Goal: Answer question/provide support

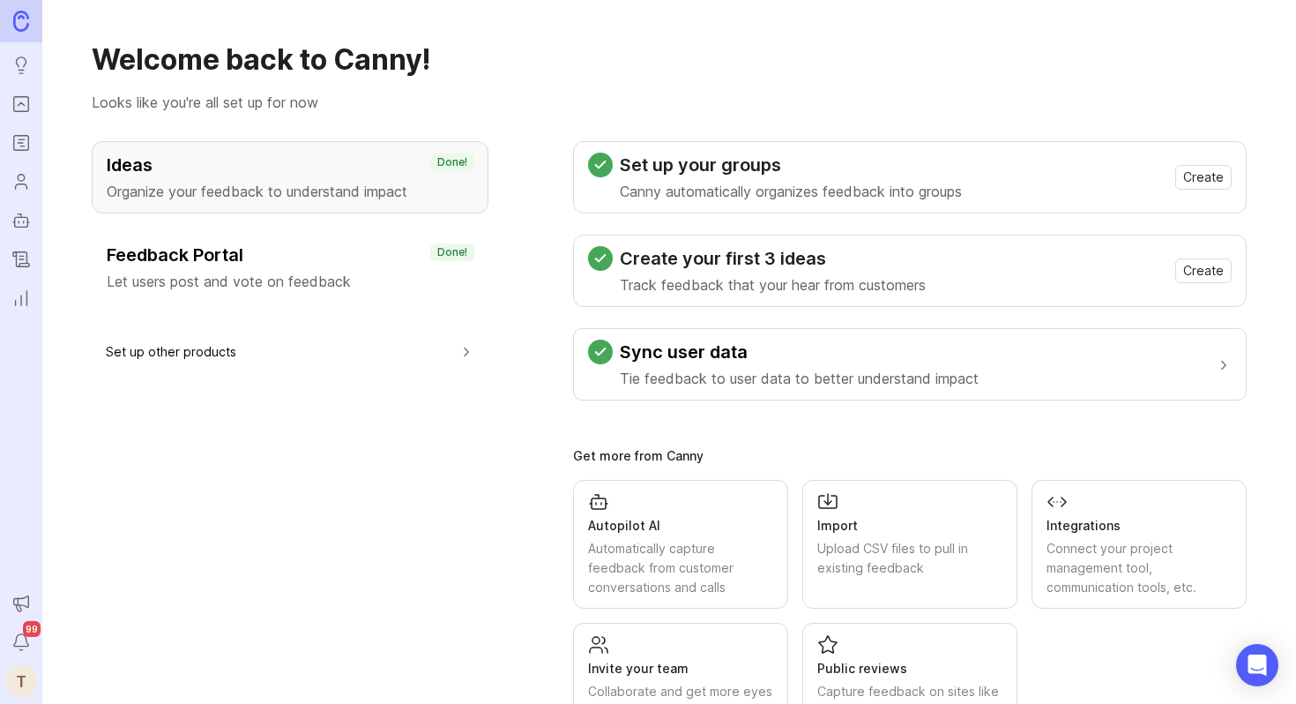
click at [19, 110] on icon "Portal" at bounding box center [20, 103] width 19 height 21
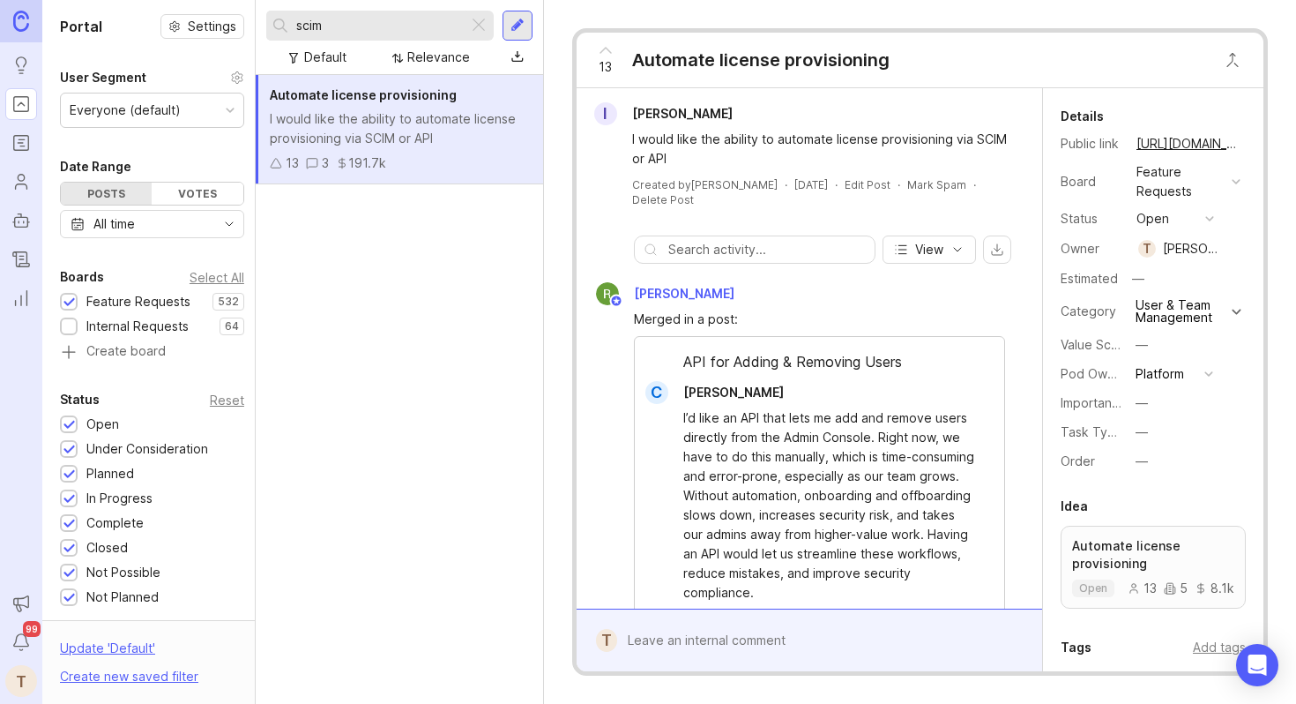
click at [488, 21] on div at bounding box center [478, 25] width 21 height 23
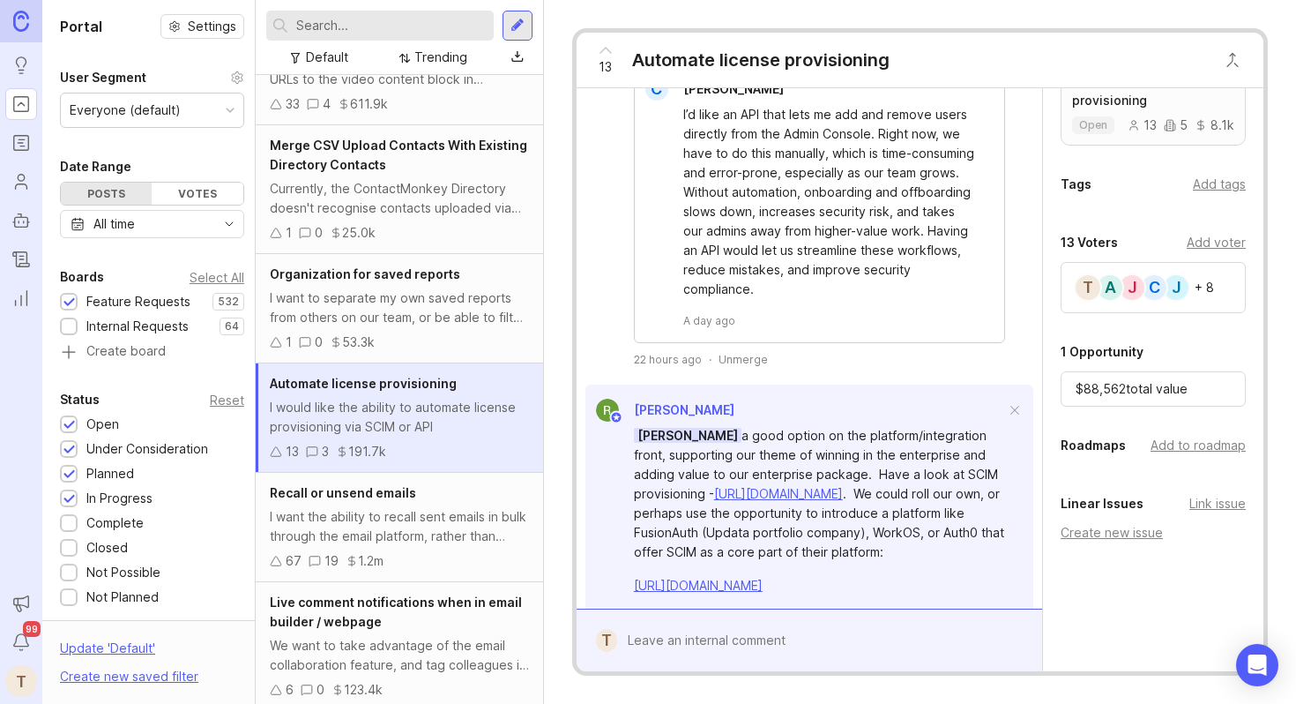
scroll to position [493, 0]
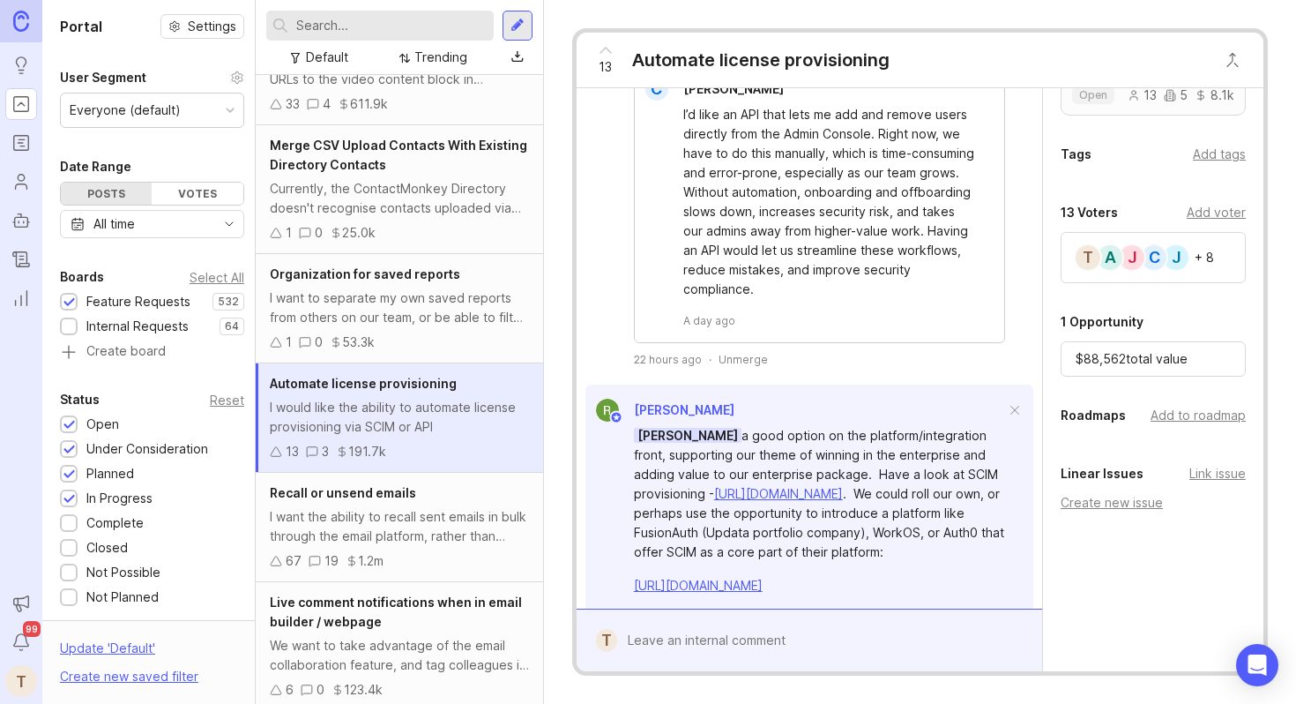
click at [1202, 149] on div "Add tags" at bounding box center [1219, 154] width 53 height 19
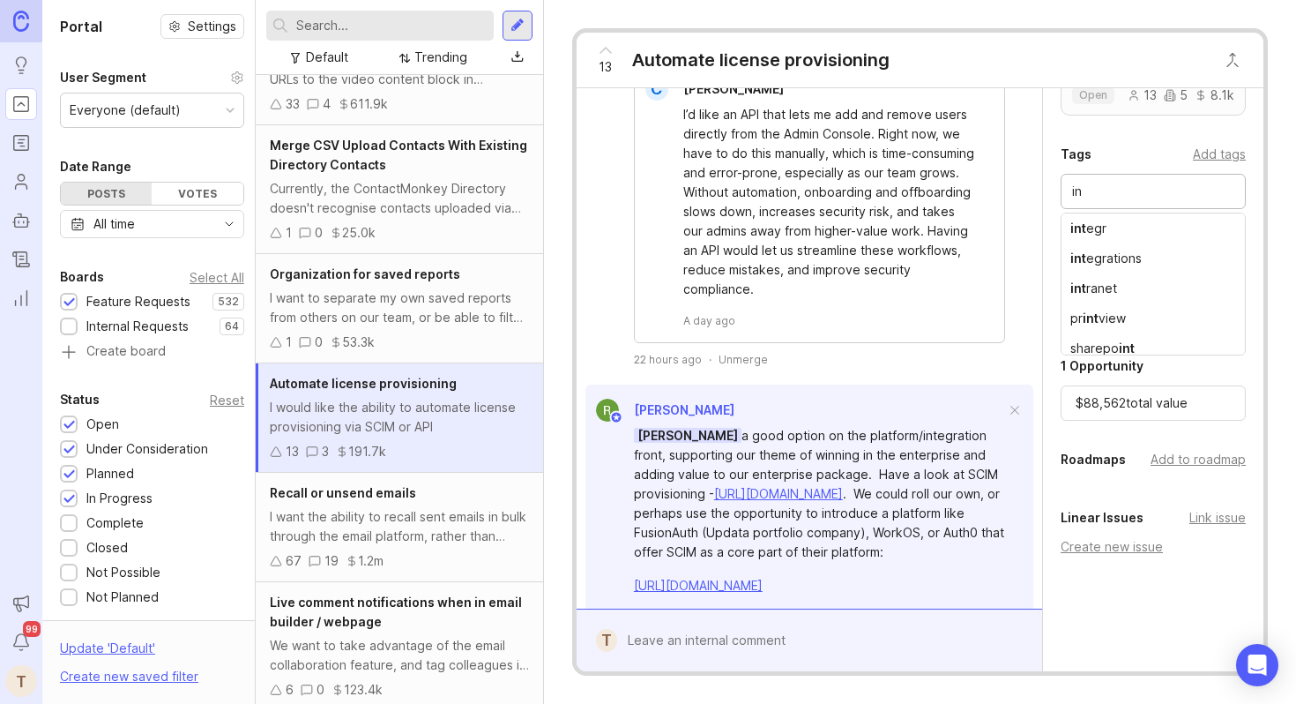
type input "i"
click at [323, 35] on div at bounding box center [379, 26] width 227 height 30
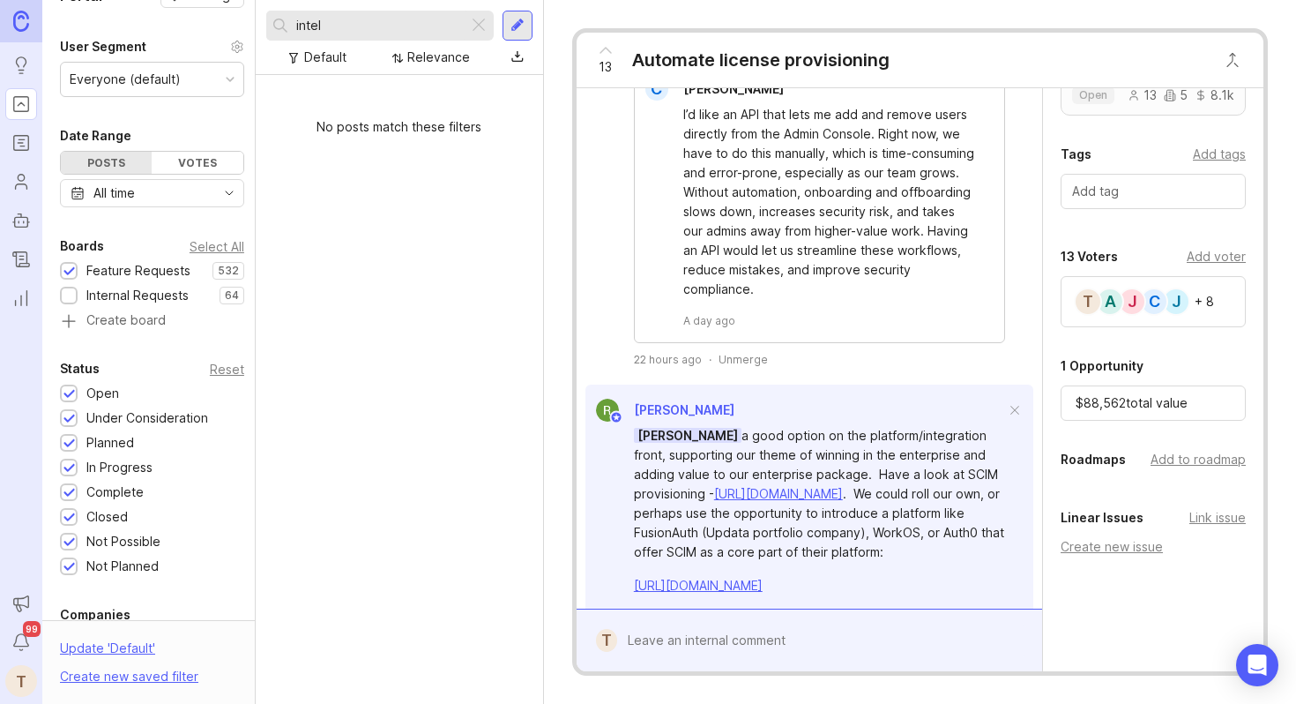
scroll to position [36, 0]
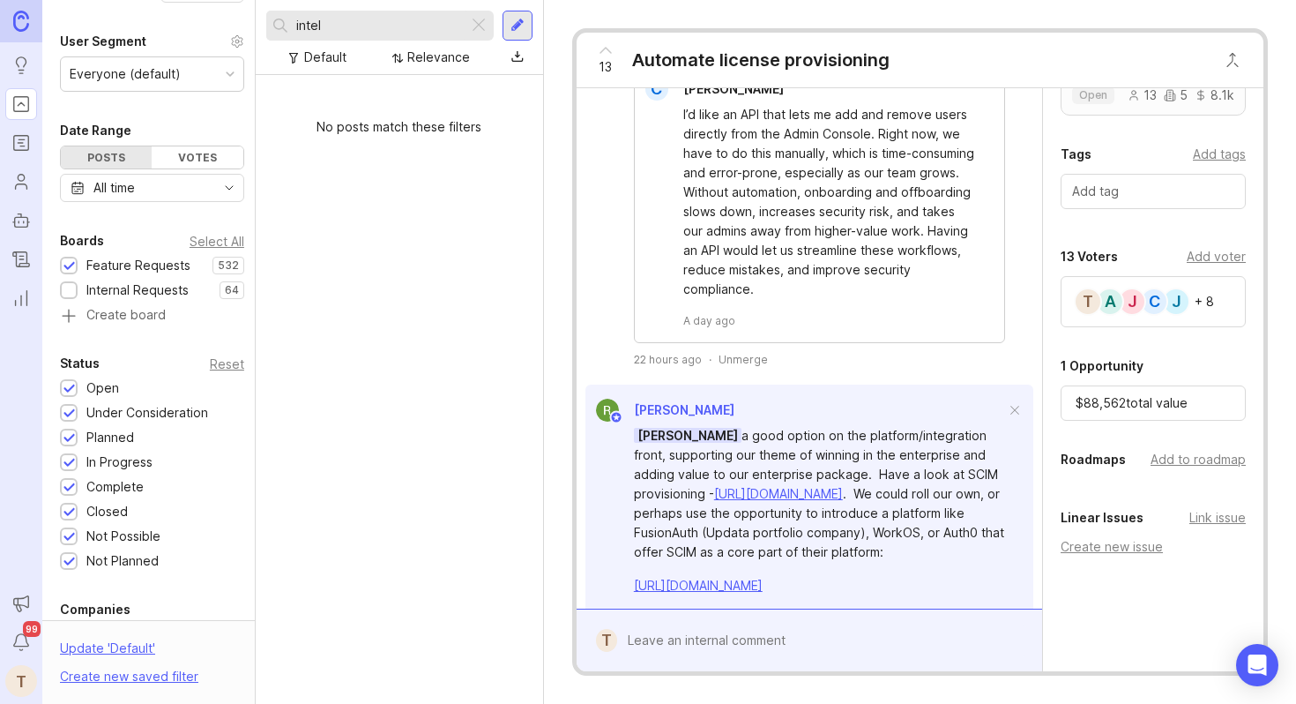
type input "intel"
click at [68, 291] on div at bounding box center [68, 291] width 11 height 13
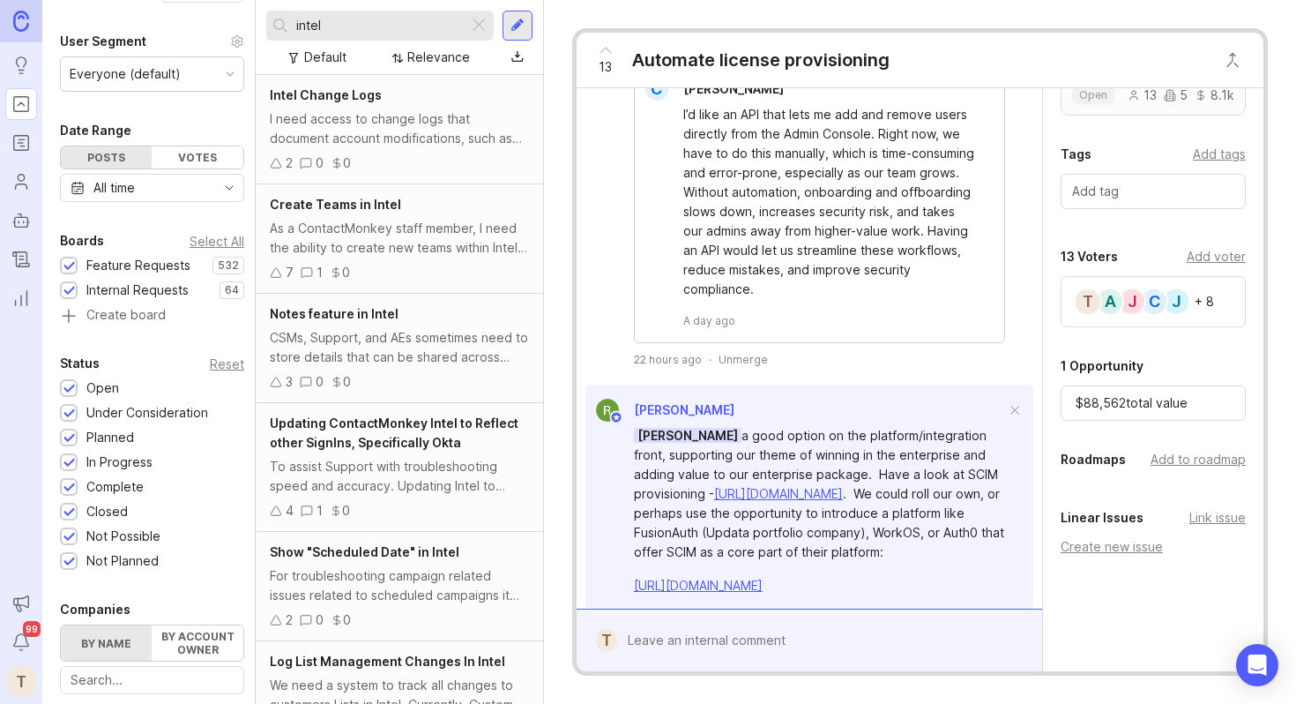
click at [71, 269] on div at bounding box center [68, 266] width 11 height 13
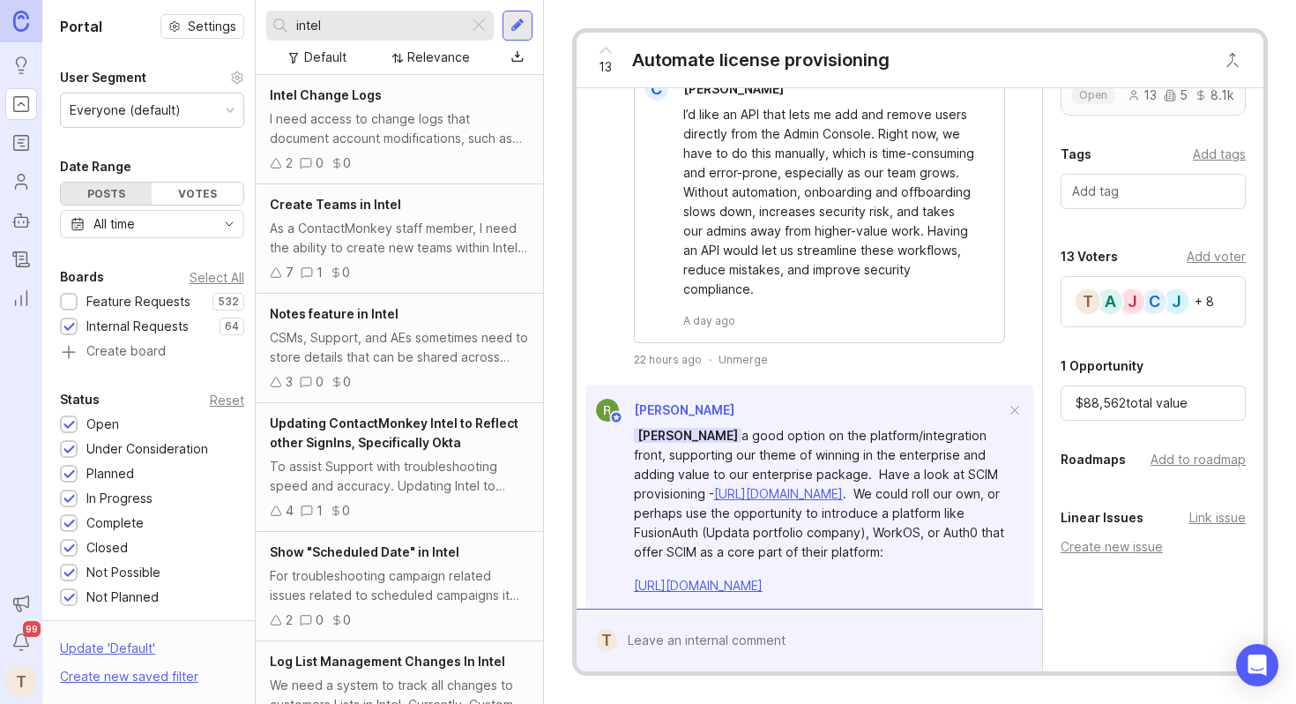
click at [482, 21] on div at bounding box center [478, 25] width 21 height 23
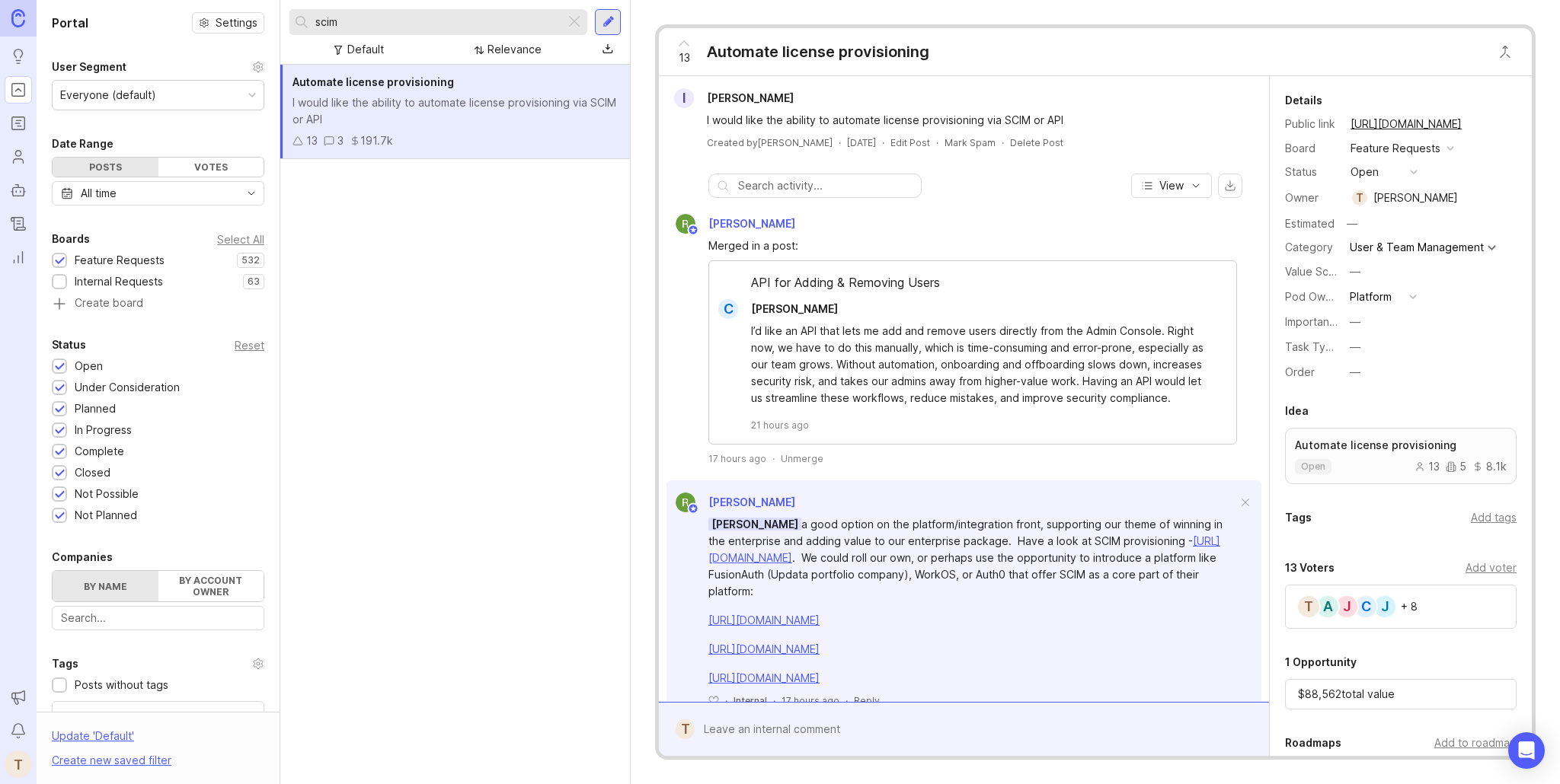
click at [577, 18] on div at bounding box center [574, 22] width 18 height 20
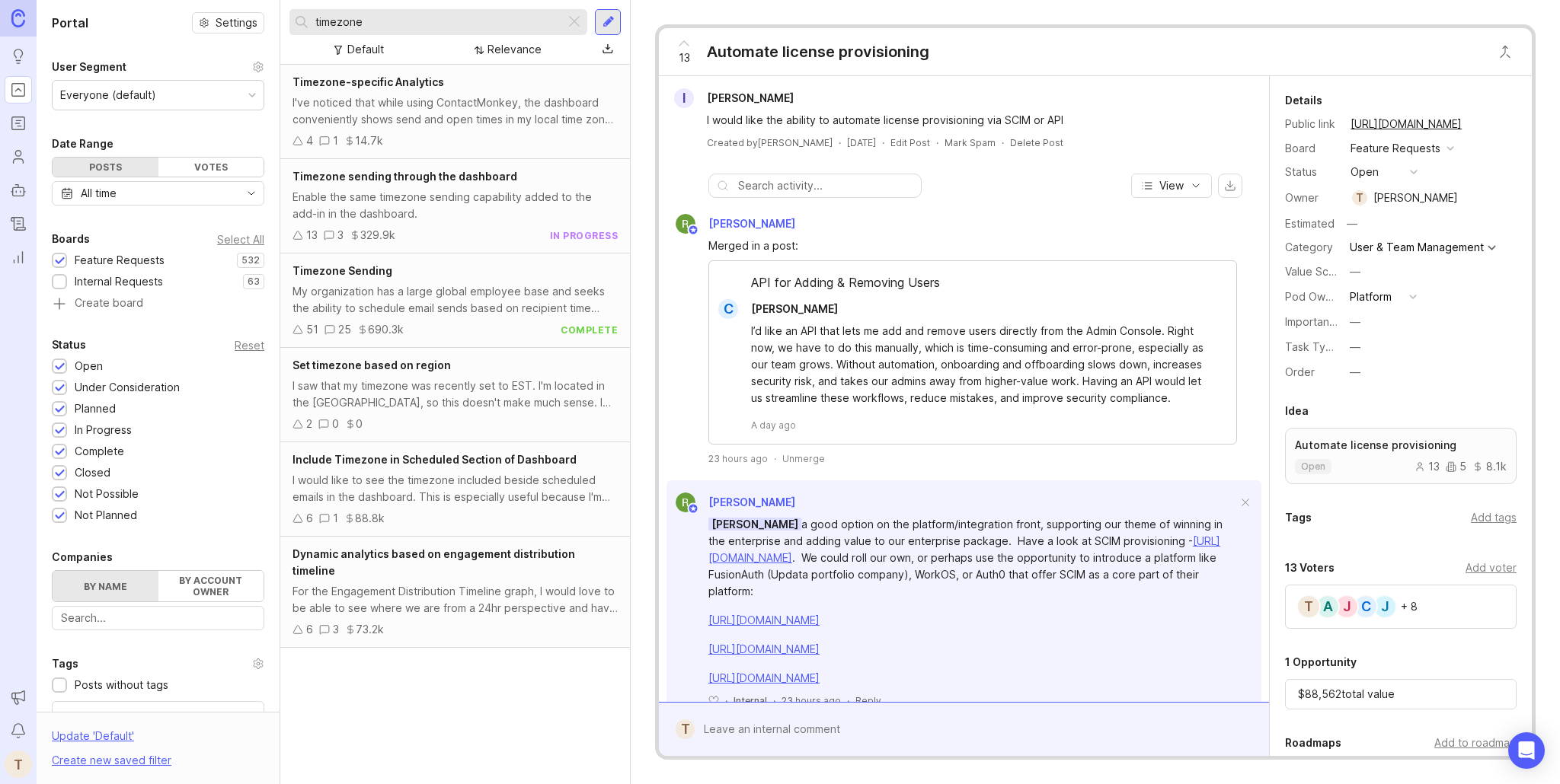
click at [530, 183] on div "Timezone sending through the dashboard" at bounding box center [455, 176] width 325 height 16
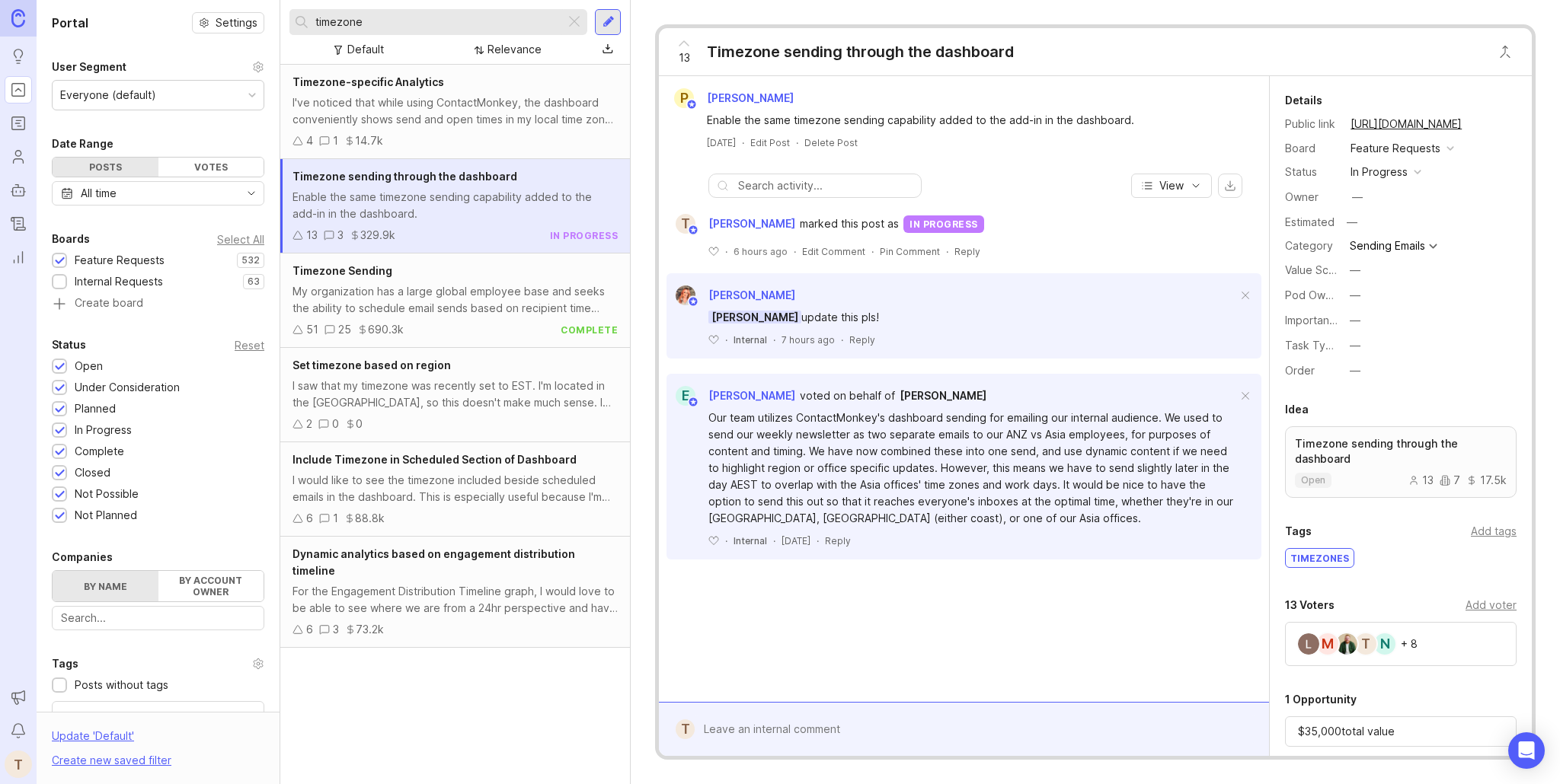
click at [498, 14] on input "timezone" at bounding box center [437, 22] width 244 height 16
type input "track anchor"
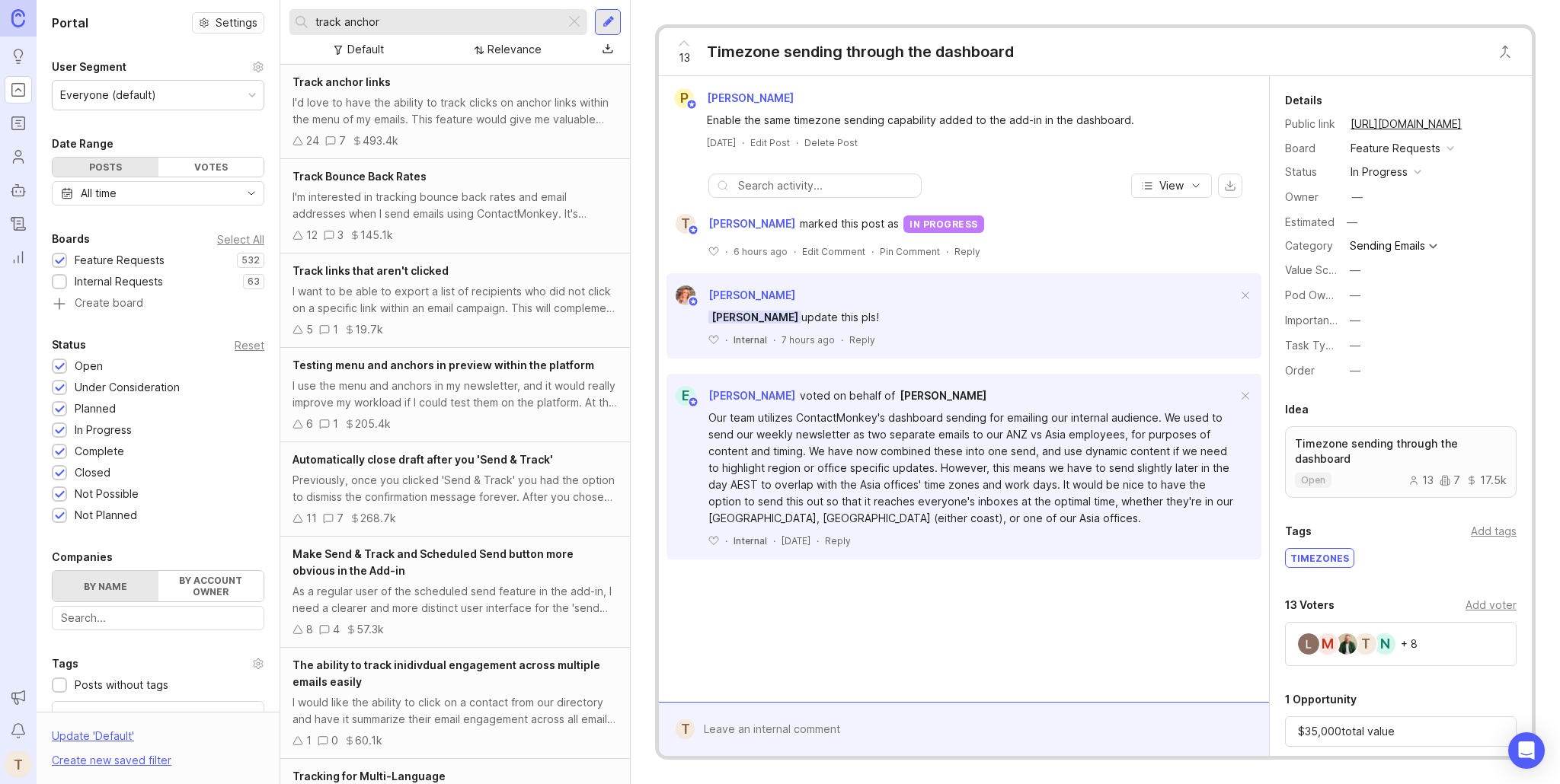
click at [427, 104] on div "I'd love to have the ability to track clicks on anchor links within the menu of…" at bounding box center [455, 111] width 325 height 34
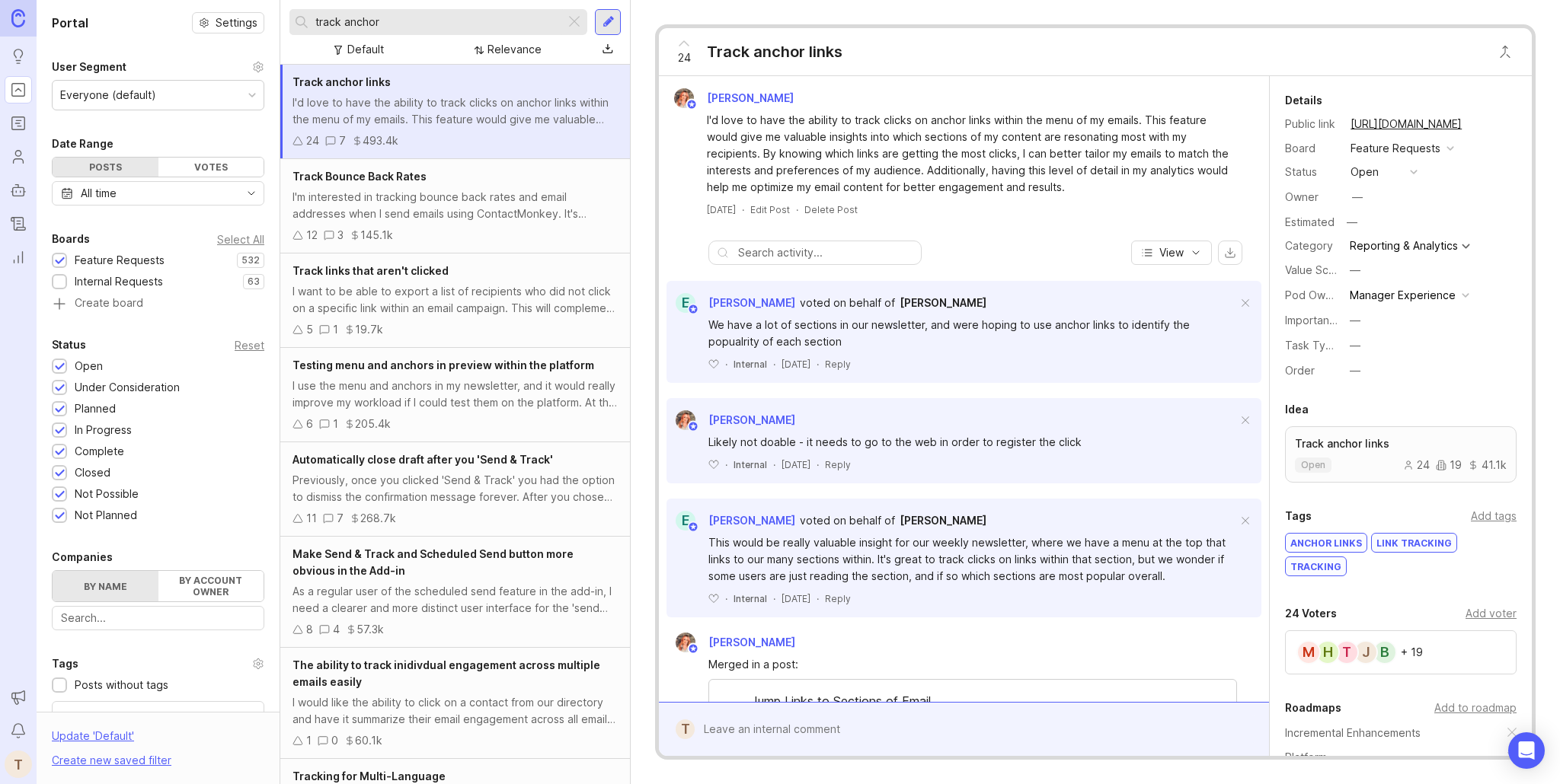
click at [1408, 166] on button "open" at bounding box center [1384, 172] width 76 height 20
click at [1398, 370] on div "not possible" at bounding box center [1391, 368] width 74 height 13
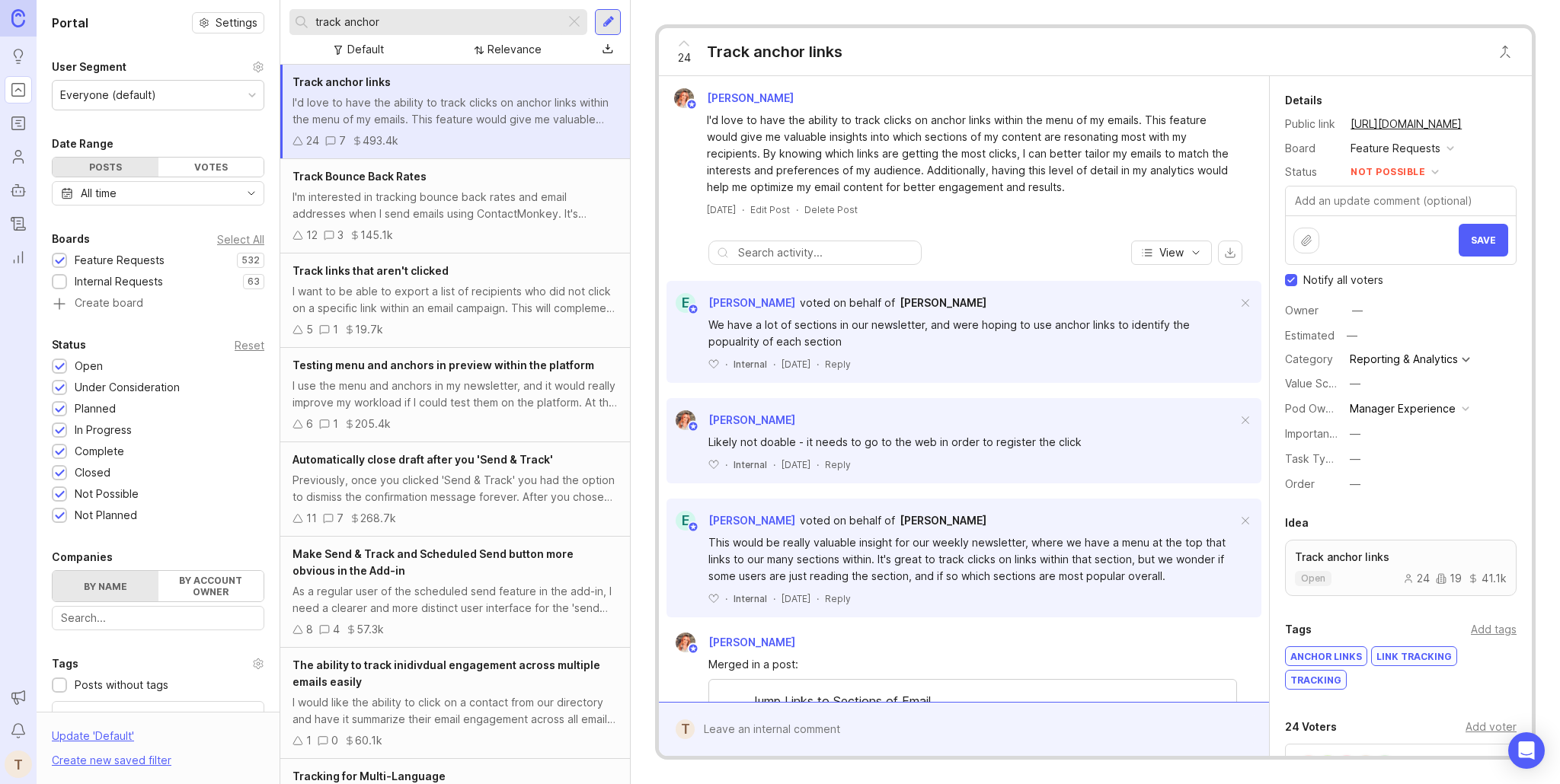
click at [1357, 196] on textarea at bounding box center [1400, 201] width 230 height 29
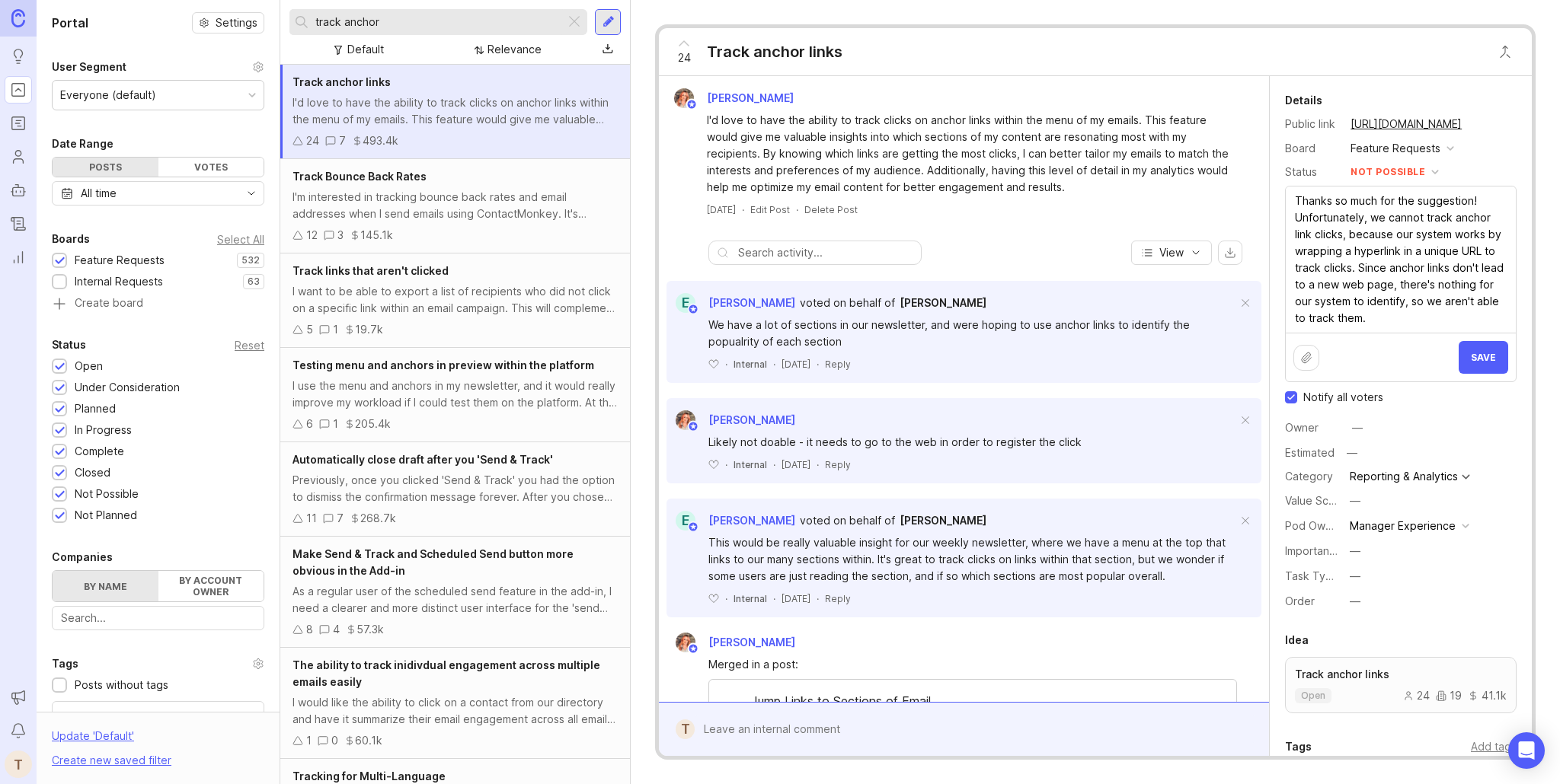
click at [1417, 193] on textarea "Thanks so much for the suggestion! Unfortunately, we cannot track anchor link c…" at bounding box center [1400, 259] width 230 height 146
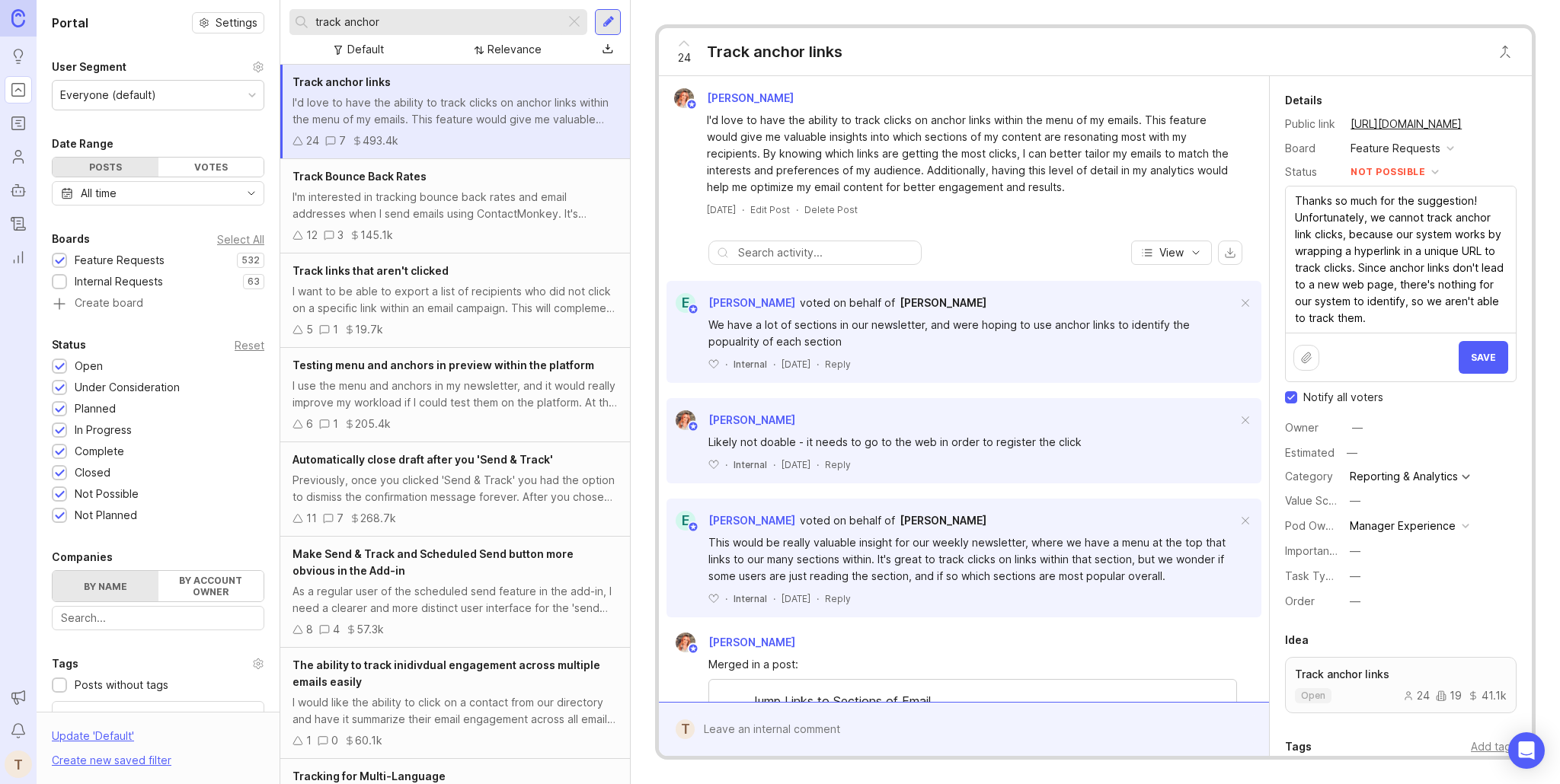
click at [1470, 192] on textarea "Thanks so much for the suggestion! Unfortunately, we cannot track anchor link c…" at bounding box center [1400, 259] width 230 height 146
drag, startPoint x: 1477, startPoint y: 197, endPoint x: 1316, endPoint y: 193, distance: 161.0
click at [1316, 193] on textarea "Thanks so much for the suggestion! Unfortunately, we cannot track anchor link c…" at bounding box center [1400, 259] width 230 height 146
click at [1359, 250] on textarea "Thanks so much for the suggestion! Unfortunately, we cannot track anchor link c…" at bounding box center [1400, 259] width 230 height 146
type textarea "Thanks so much for the suggestion! Unfortunately, we cannot track anchor link c…"
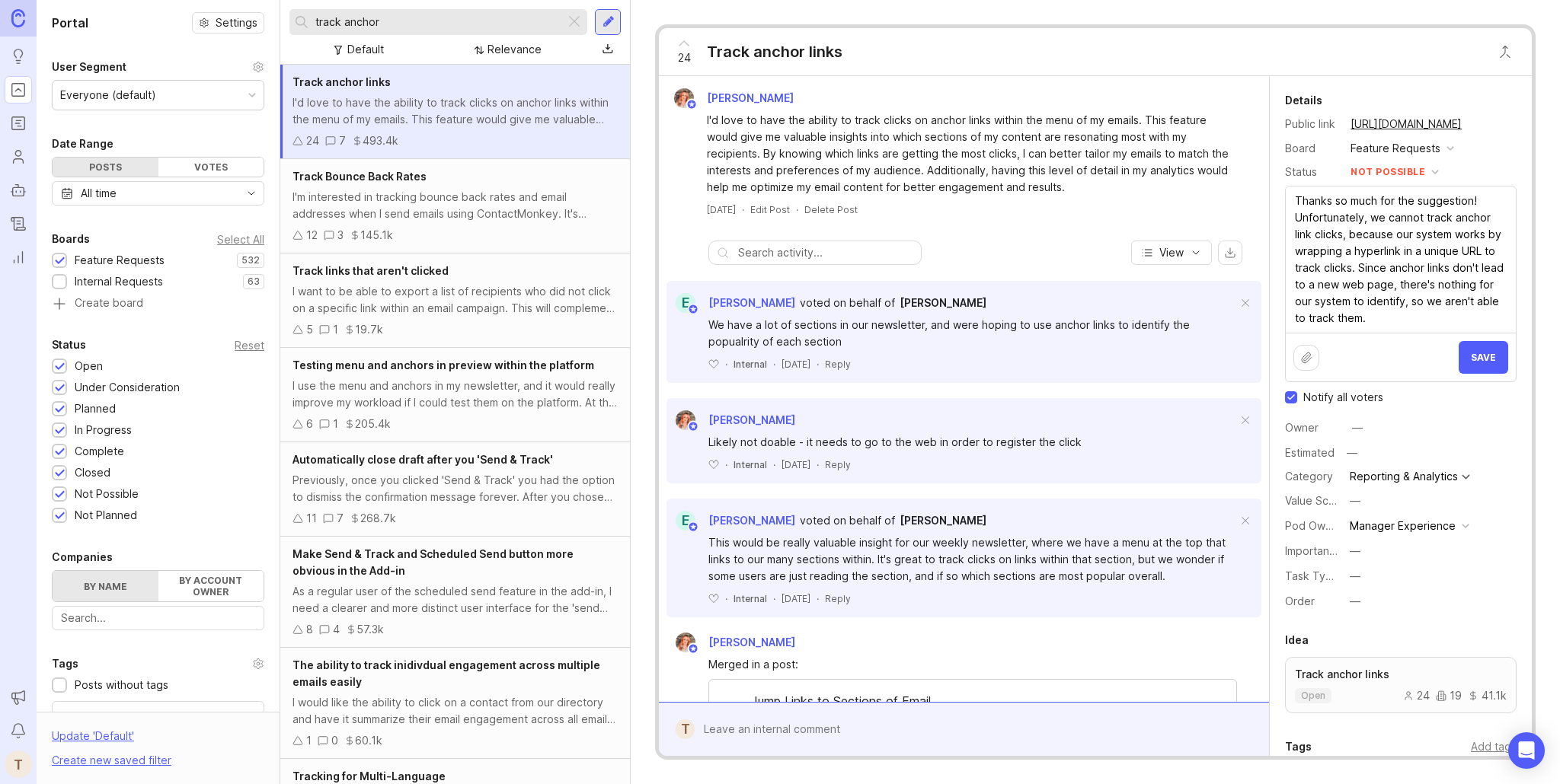
click at [1336, 395] on span "Notify all voters" at bounding box center [1342, 397] width 80 height 16
click at [1297, 395] on input "Notify all voters" at bounding box center [1290, 397] width 12 height 12
checkbox input "false"
click at [1491, 358] on span "Save" at bounding box center [1482, 357] width 25 height 11
